Goal: Communication & Community: Answer question/provide support

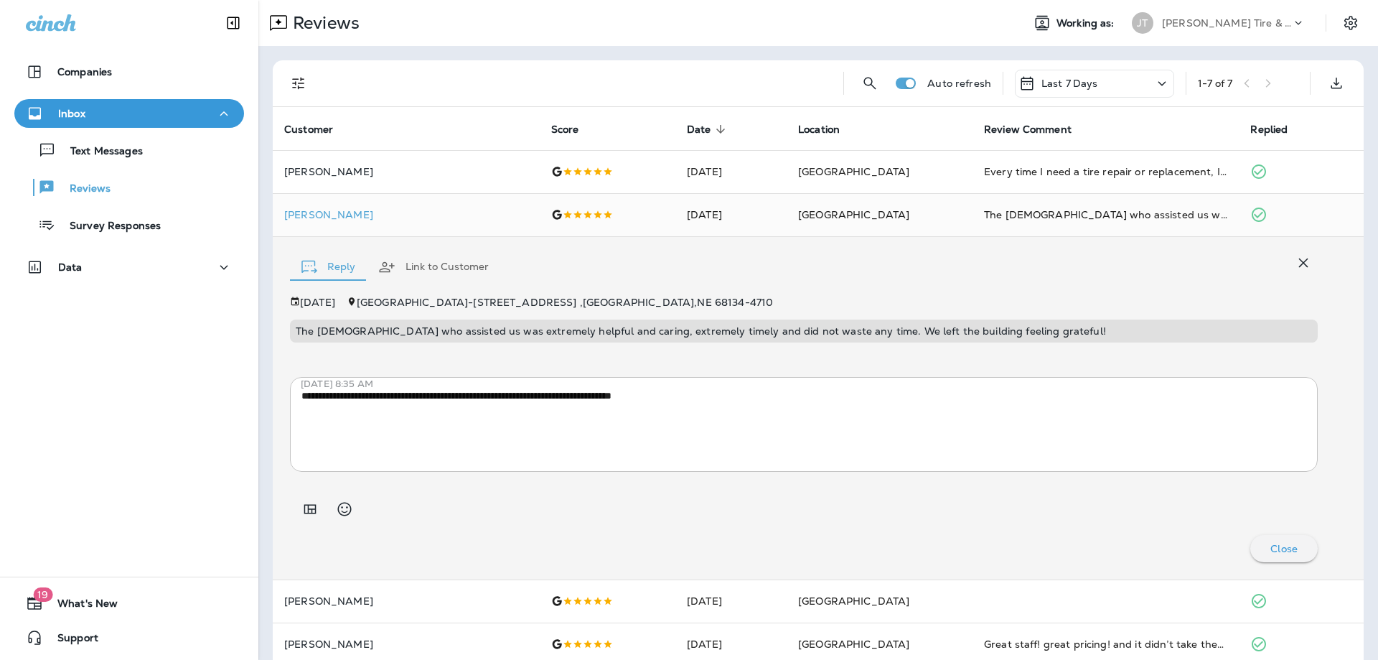
click at [79, 108] on p "Inbox" at bounding box center [71, 113] width 27 height 11
click at [92, 146] on p "Text Messages" at bounding box center [99, 152] width 87 height 14
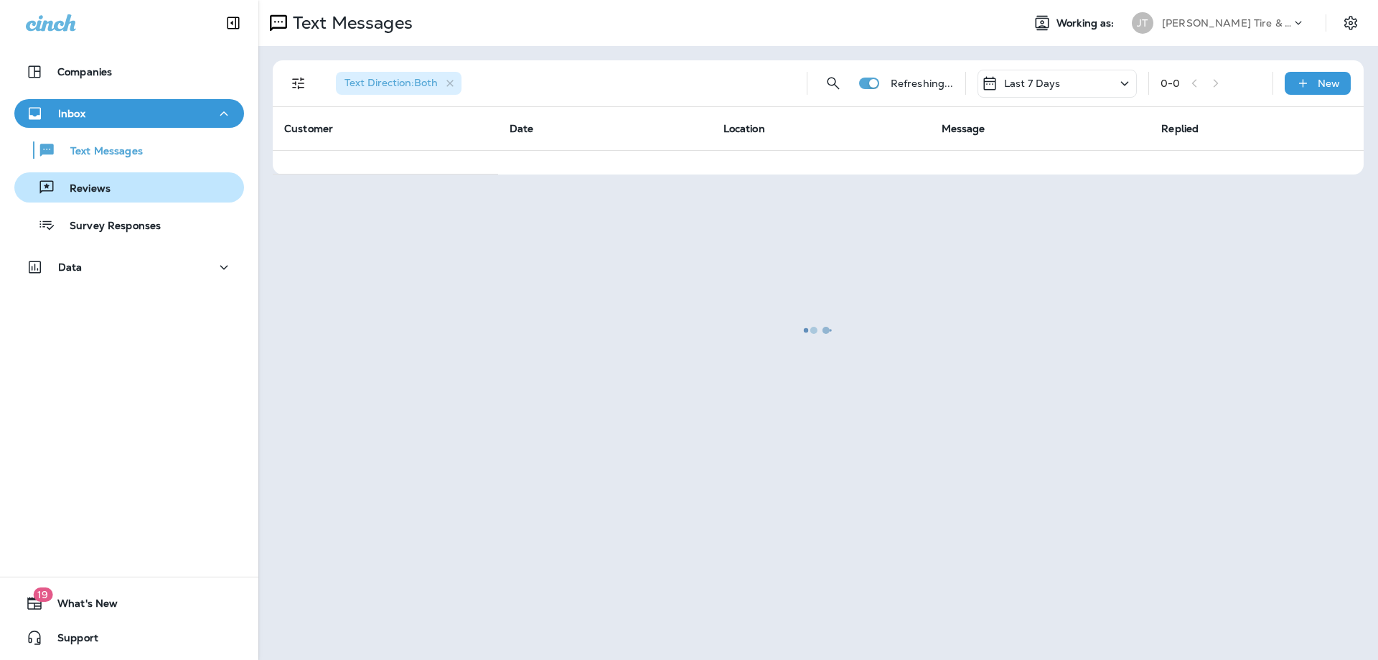
click at [90, 189] on p "Reviews" at bounding box center [82, 189] width 55 height 14
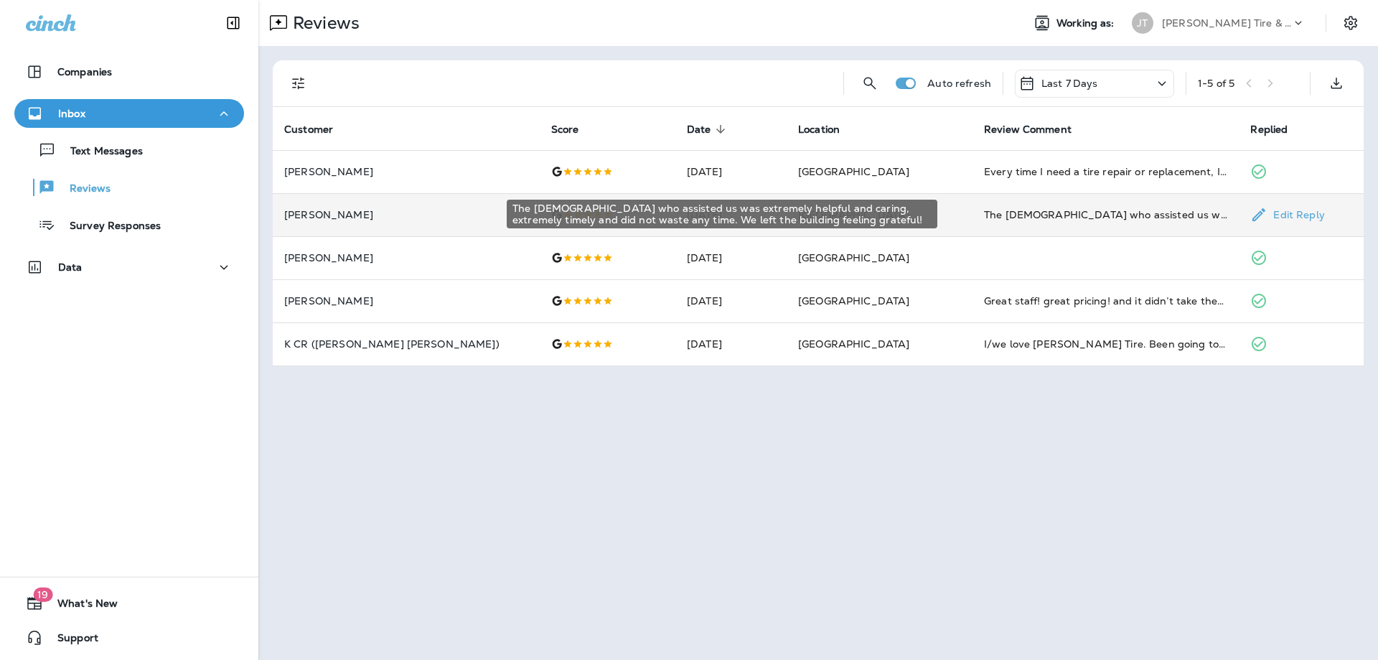
click at [1089, 220] on div "The [DEMOGRAPHIC_DATA] who assisted us was extremely helpful and caring, extrem…" at bounding box center [1106, 214] width 244 height 14
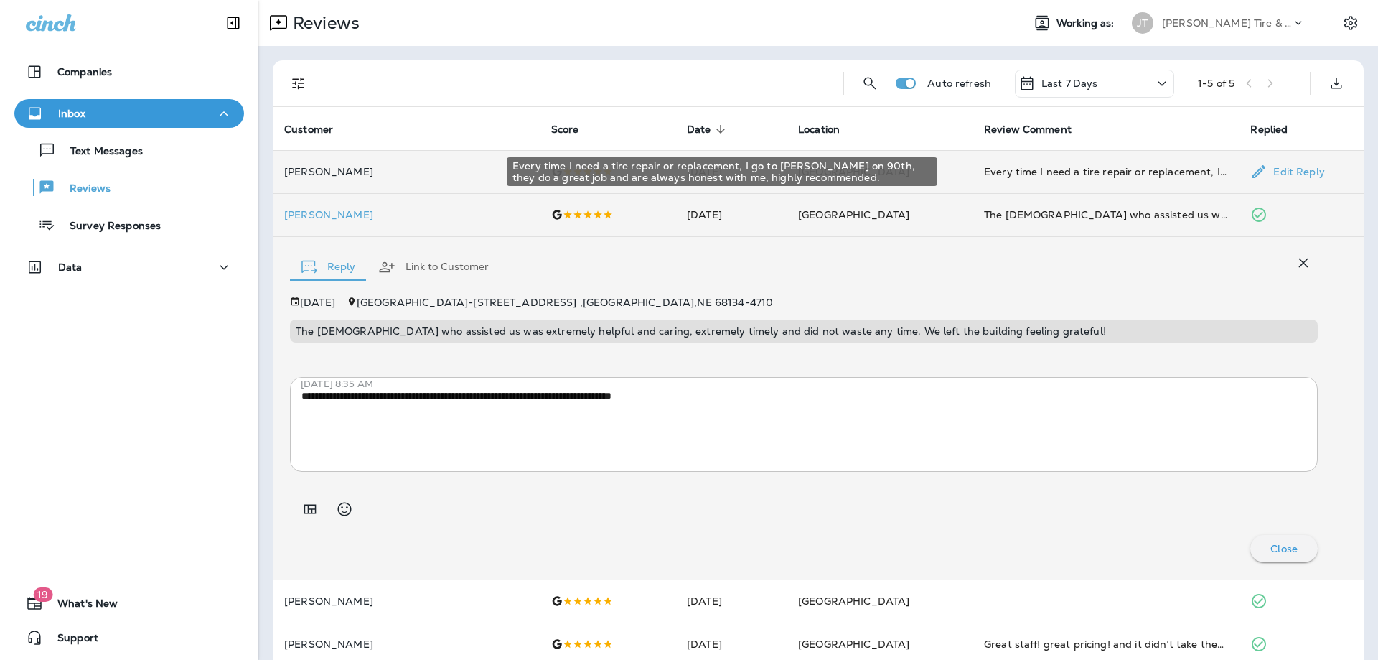
click at [1004, 169] on div "Every time I need a tire repair or replacement, I go to [PERSON_NAME] on 90th, …" at bounding box center [1106, 171] width 244 height 14
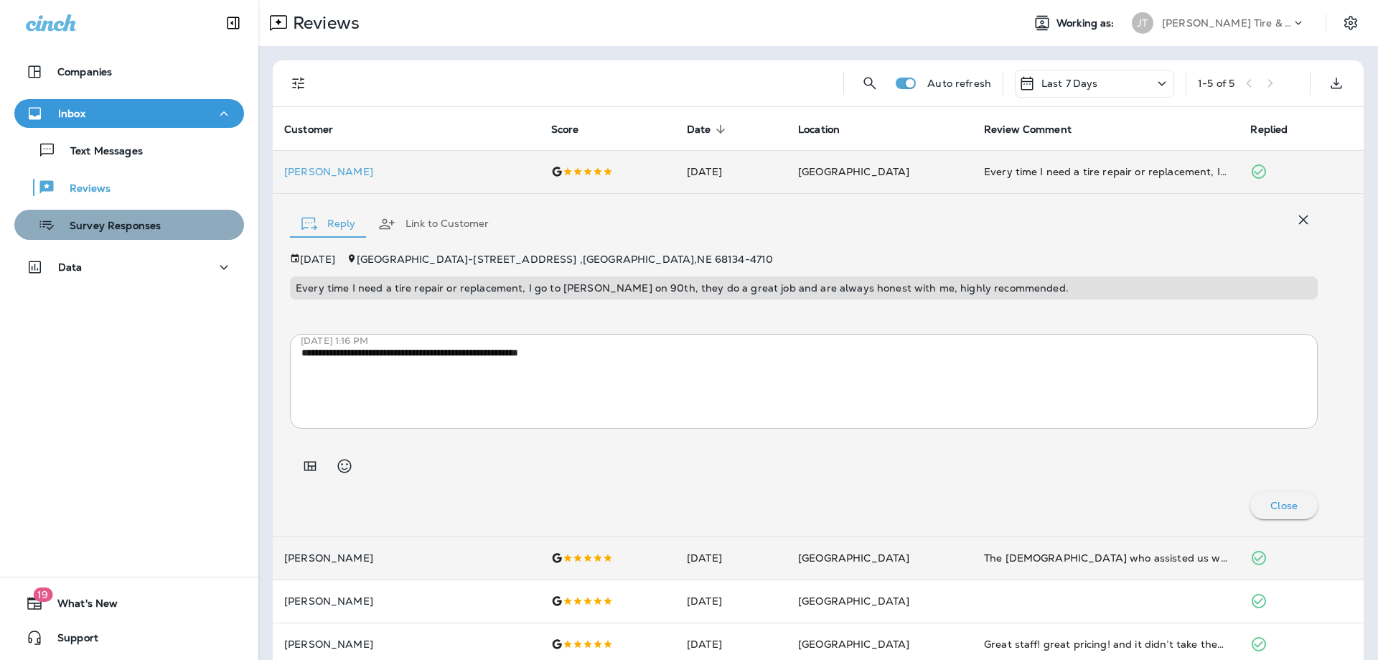
click at [109, 233] on p "Survey Responses" at bounding box center [108, 227] width 106 height 14
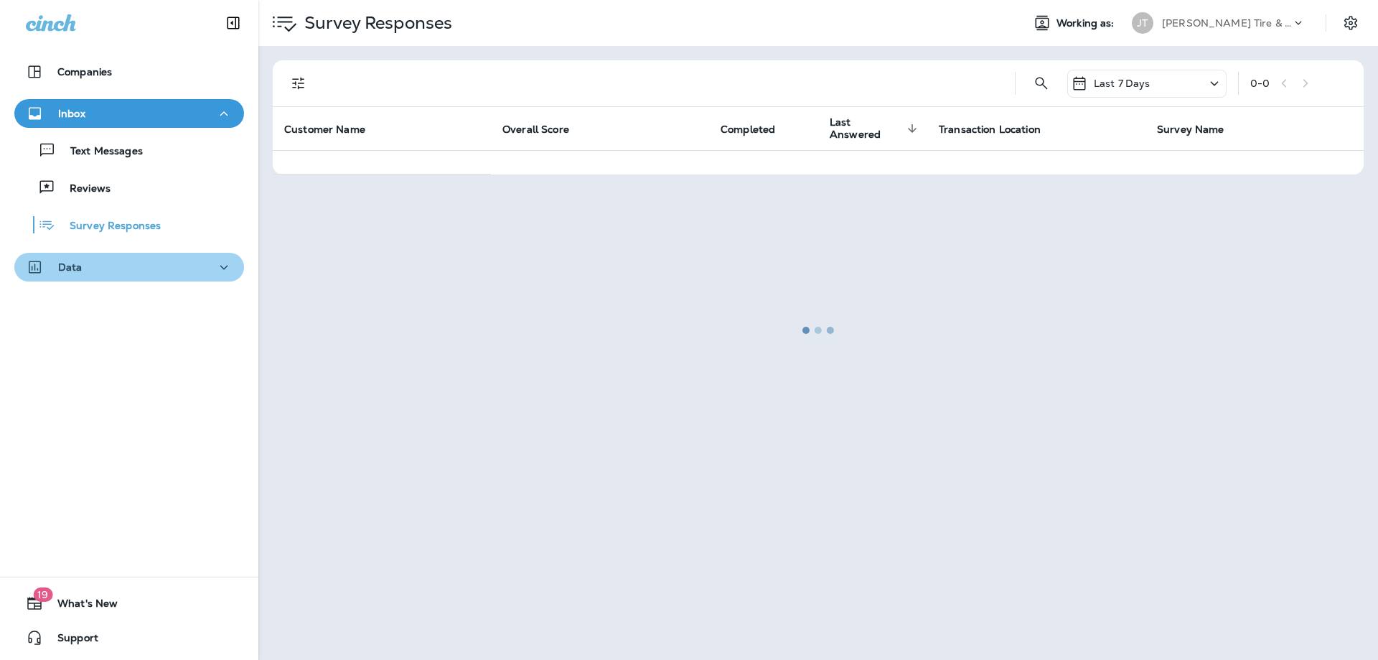
click at [86, 268] on div "Data" at bounding box center [129, 267] width 207 height 18
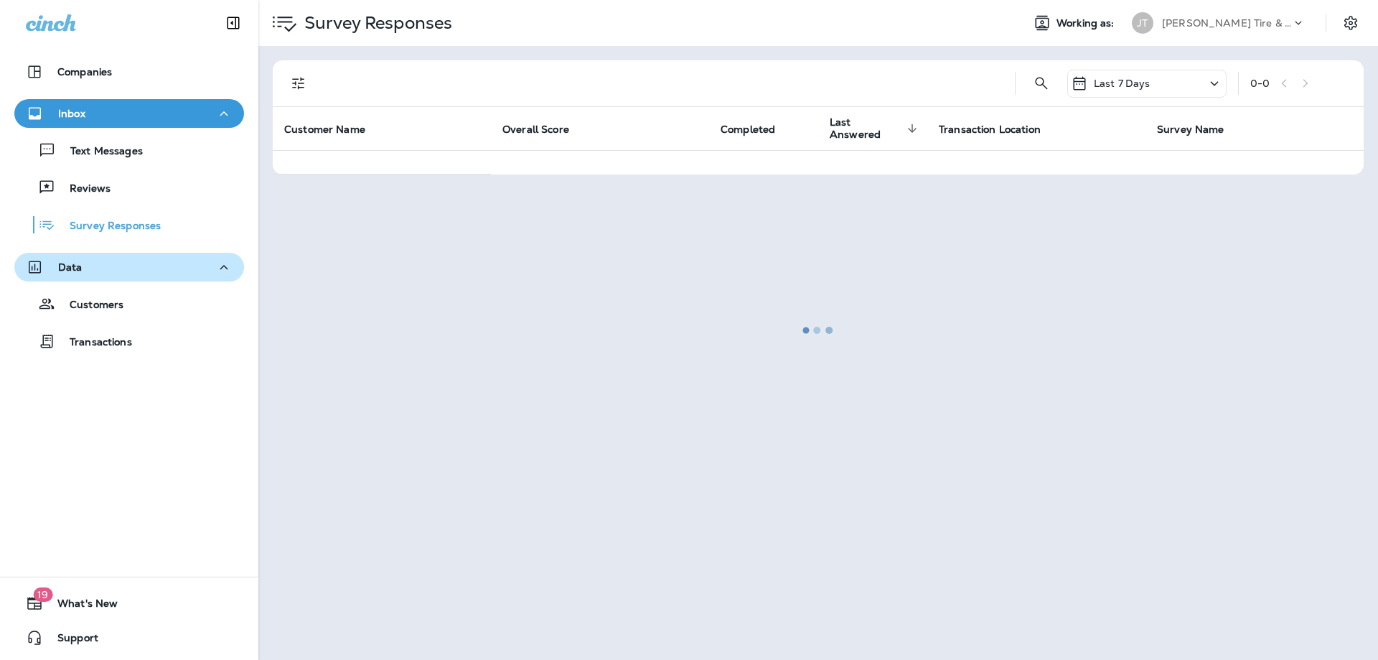
click at [87, 268] on div "Data" at bounding box center [129, 267] width 207 height 18
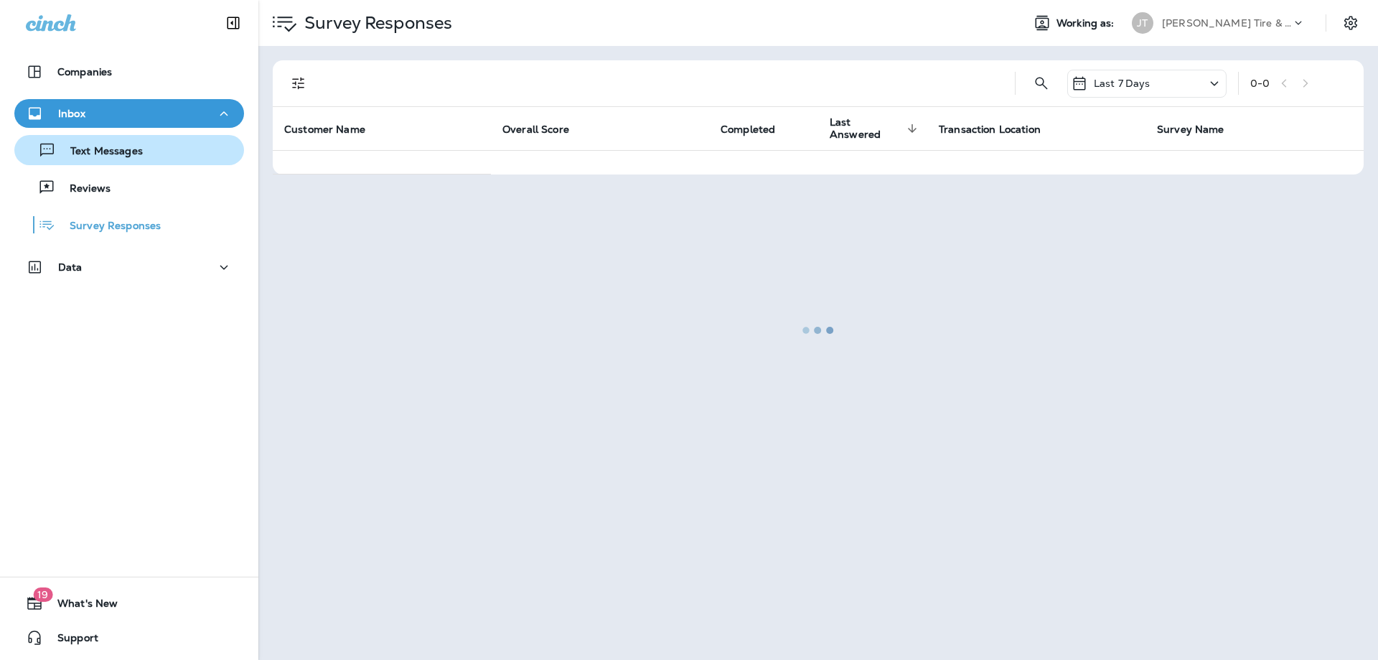
click at [85, 149] on p "Text Messages" at bounding box center [99, 152] width 87 height 14
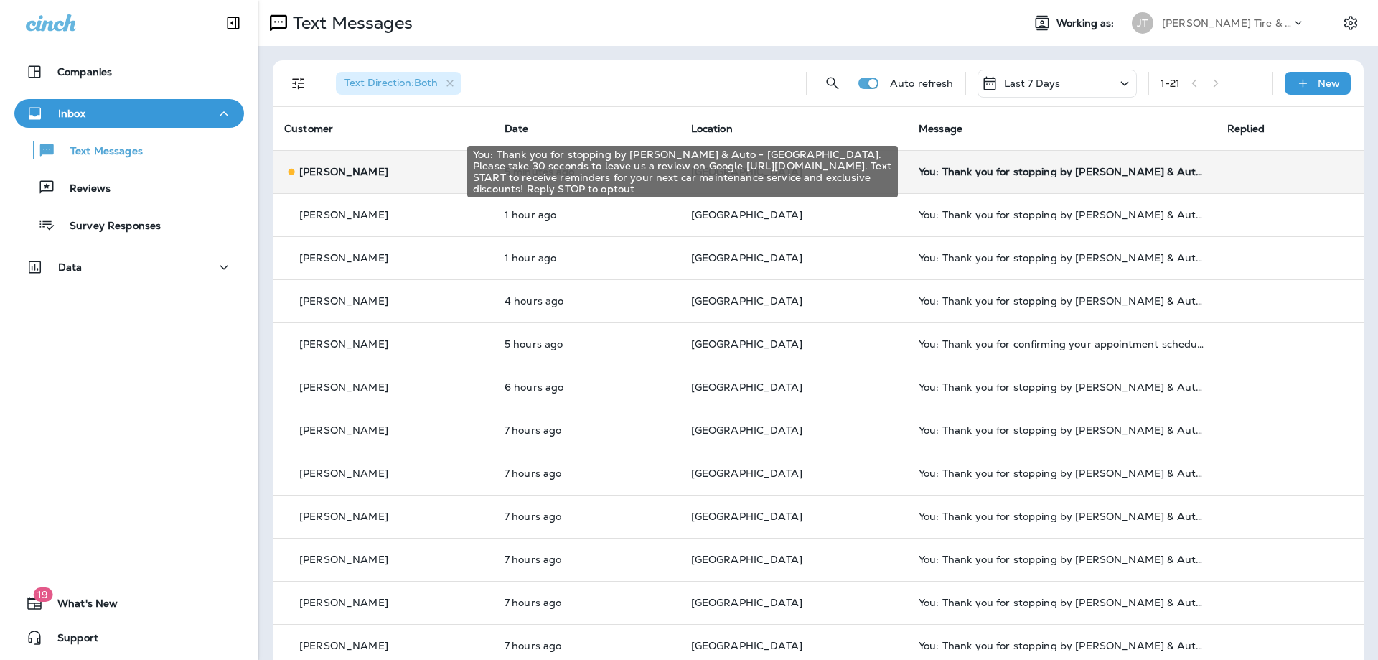
click at [961, 169] on div "You: Thank you for stopping by [PERSON_NAME] & Auto - [GEOGRAPHIC_DATA]. Please…" at bounding box center [1062, 171] width 286 height 11
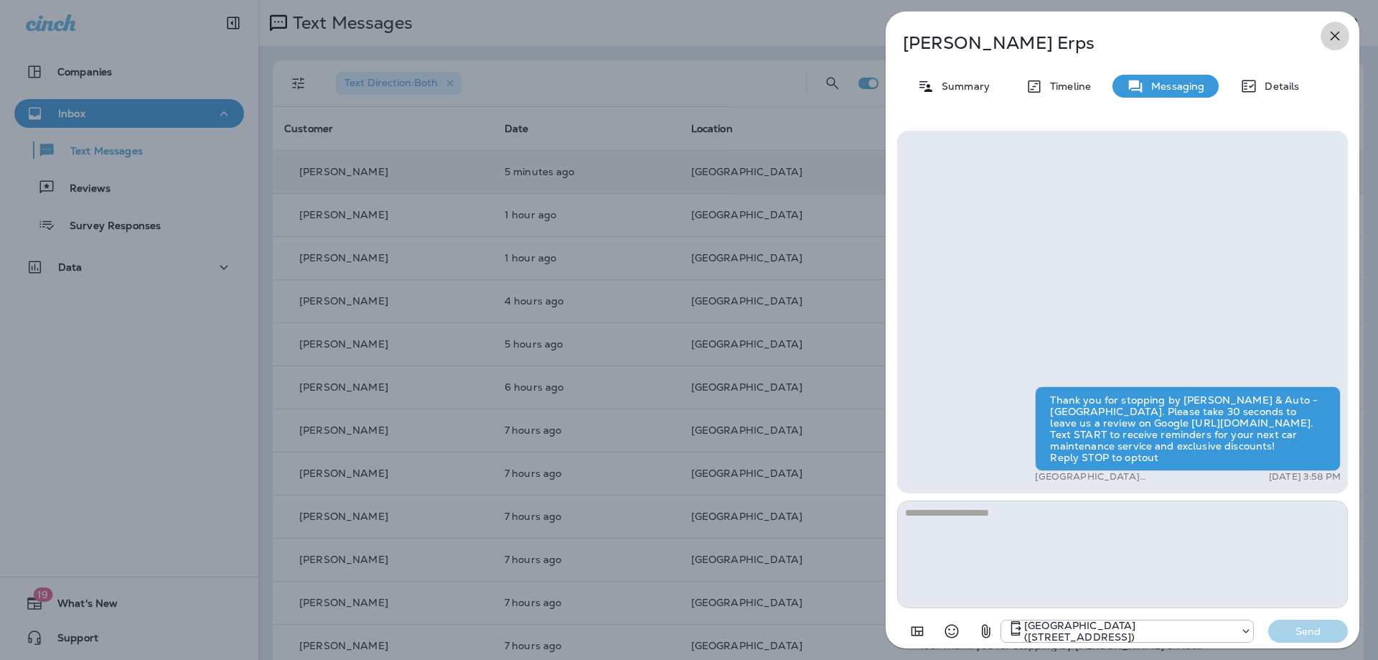
click at [1333, 39] on icon "button" at bounding box center [1334, 35] width 17 height 17
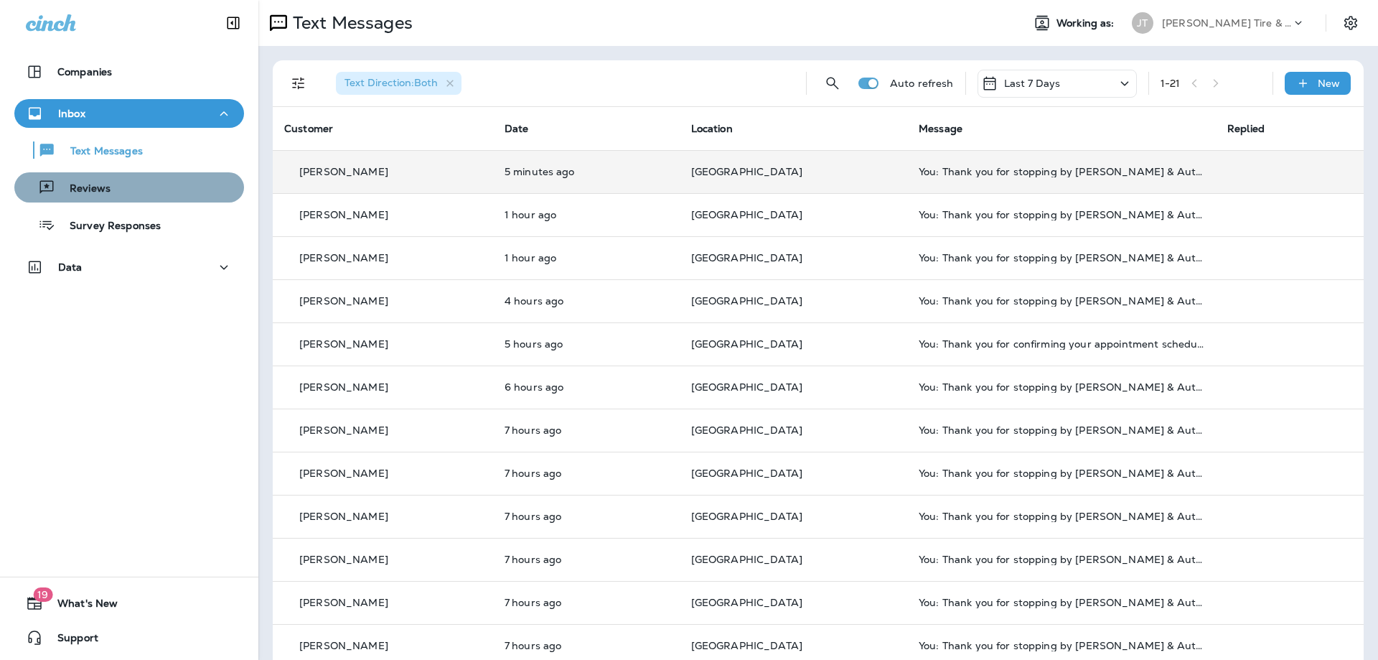
click at [95, 196] on div "Reviews" at bounding box center [65, 188] width 90 height 22
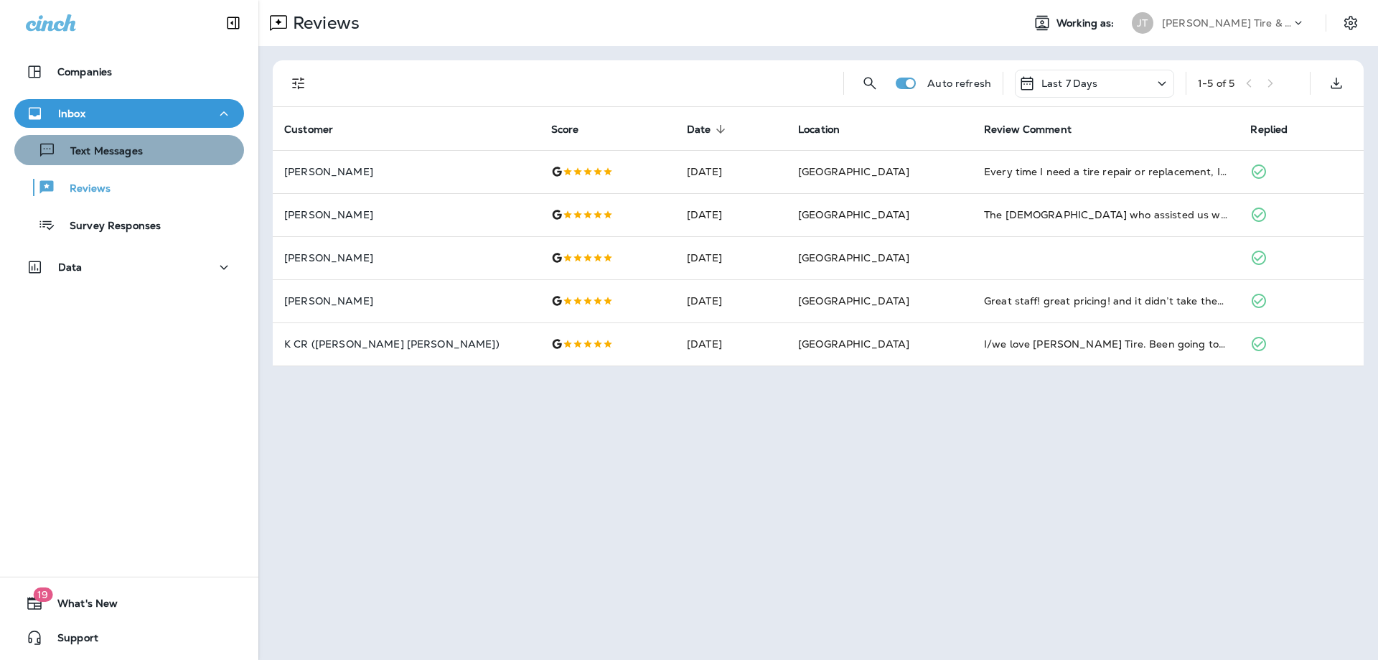
click at [113, 151] on p "Text Messages" at bounding box center [99, 152] width 87 height 14
